Goal: Task Accomplishment & Management: Manage account settings

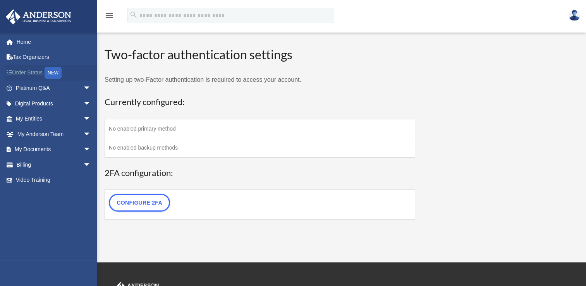
click at [40, 71] on link "Order Status NEW" at bounding box center [53, 73] width 97 height 16
click at [140, 208] on link "Configure 2FA" at bounding box center [139, 203] width 61 height 18
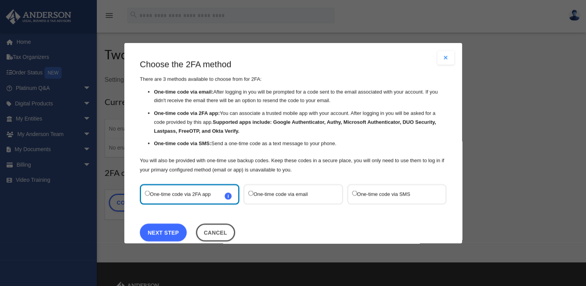
click at [150, 233] on link "Next Step" at bounding box center [163, 232] width 47 height 18
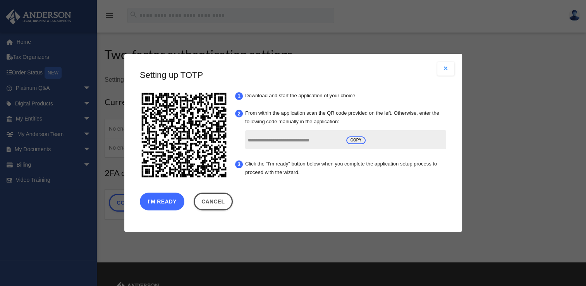
click at [158, 202] on button "I'm Ready" at bounding box center [162, 202] width 45 height 18
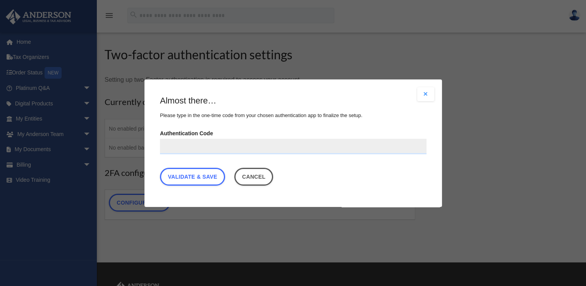
click at [221, 147] on input "Authentication Code" at bounding box center [293, 145] width 267 height 15
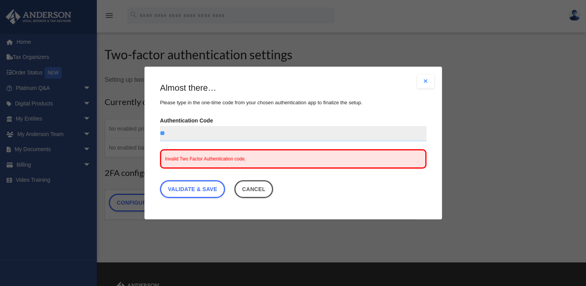
type input "*"
click at [200, 191] on link "Validate & Save" at bounding box center [192, 189] width 65 height 18
click at [203, 136] on input "******" at bounding box center [293, 133] width 267 height 15
type input "*"
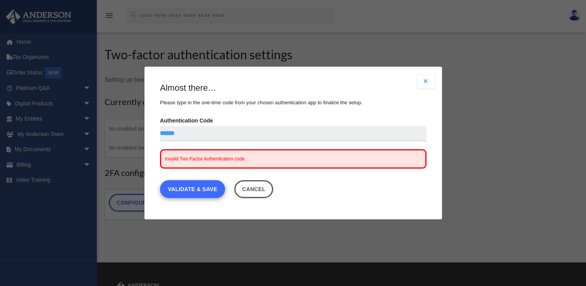
type input "******"
click at [181, 196] on link "Validate & Save" at bounding box center [192, 189] width 65 height 18
click at [187, 194] on link "Validate & Save" at bounding box center [192, 189] width 65 height 18
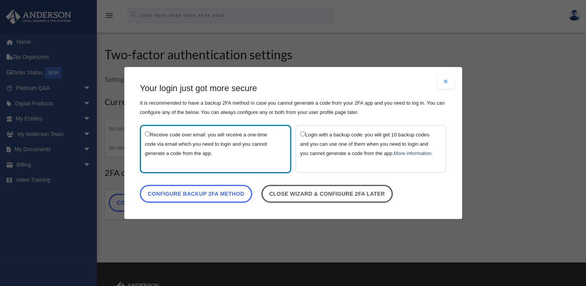
drag, startPoint x: 187, startPoint y: 194, endPoint x: 283, endPoint y: 160, distance: 101.6
click at [283, 160] on main "Choose the 2FA method There are 3 methods available to choose from for 2FA: One…" at bounding box center [293, 145] width 307 height 124
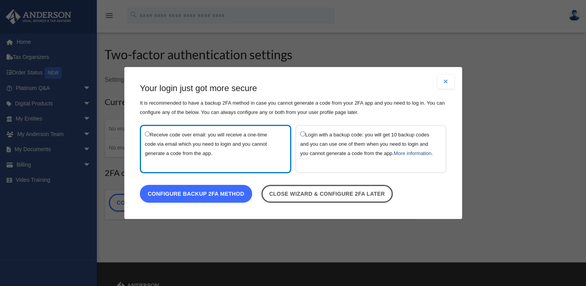
click at [239, 195] on link "Configure backup 2FA method" at bounding box center [196, 194] width 112 height 18
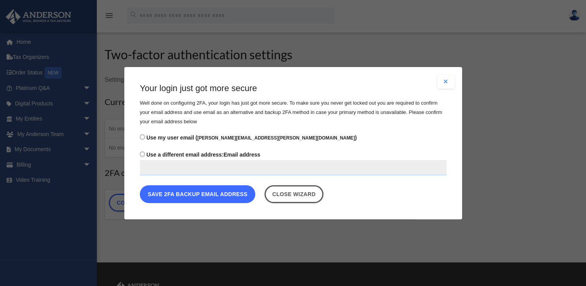
click at [231, 196] on button "Save 2FA backup email address" at bounding box center [197, 194] width 115 height 18
click at [225, 192] on button "Save 2FA backup email address" at bounding box center [197, 194] width 115 height 18
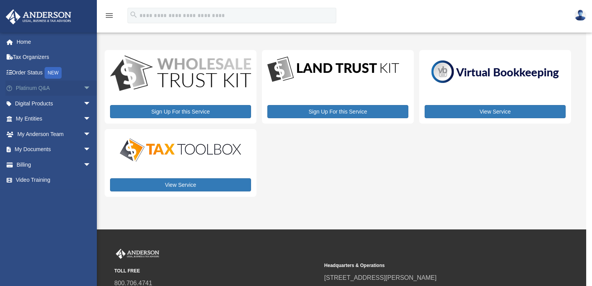
click at [47, 88] on link "Platinum Q&A arrow_drop_down" at bounding box center [53, 88] width 97 height 15
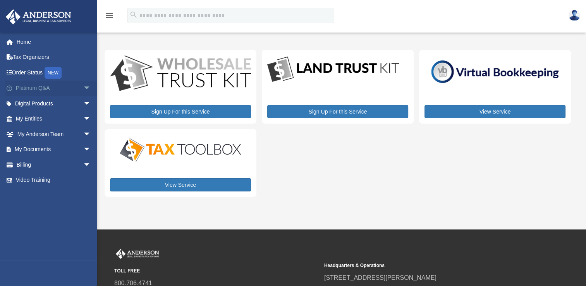
click at [83, 88] on span "arrow_drop_down" at bounding box center [90, 89] width 15 height 16
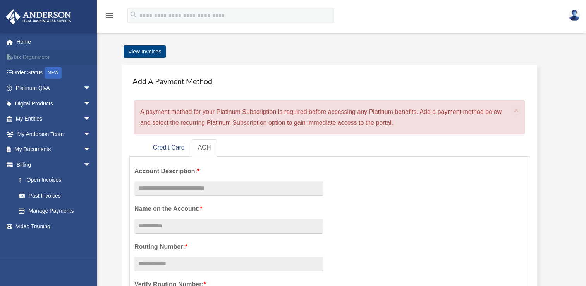
click at [33, 51] on link "Tax Organizers" at bounding box center [53, 57] width 97 height 15
